Goal: Task Accomplishment & Management: Use online tool/utility

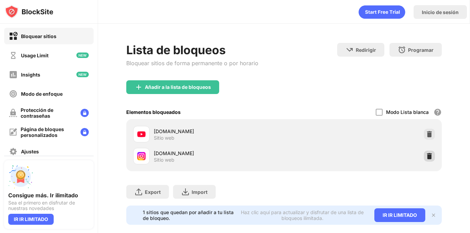
click at [426, 153] on img at bounding box center [429, 156] width 7 height 7
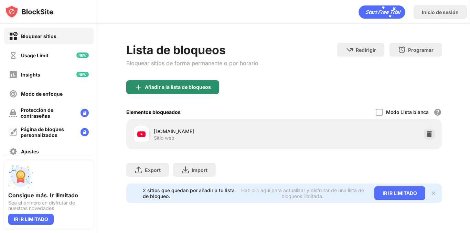
click at [155, 87] on div "Añadir a la lista de bloqueos" at bounding box center [178, 88] width 66 height 6
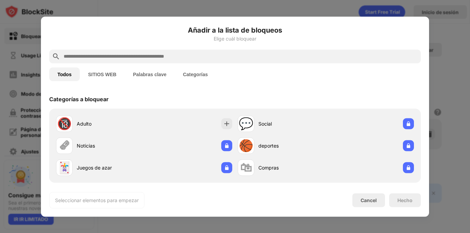
click at [154, 58] on input "text" at bounding box center [240, 56] width 355 height 8
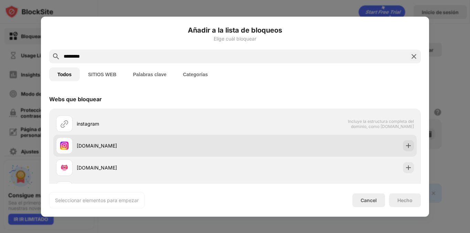
type input "*********"
click at [82, 139] on div "[DOMAIN_NAME]" at bounding box center [145, 146] width 179 height 17
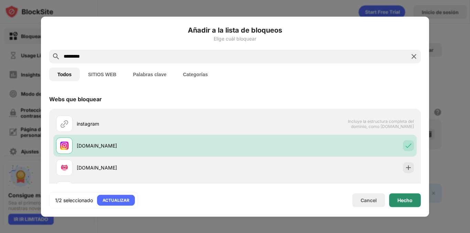
click at [398, 198] on div "Hecho" at bounding box center [404, 201] width 15 height 6
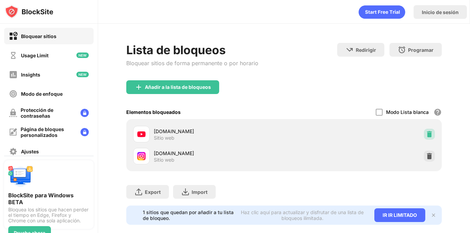
click at [426, 137] on img at bounding box center [429, 134] width 7 height 7
